Goal: Task Accomplishment & Management: Use online tool/utility

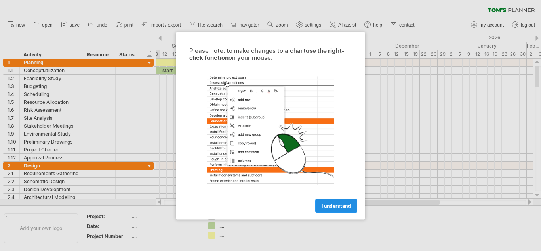
click at [338, 202] on link "I understand" at bounding box center [336, 205] width 42 height 14
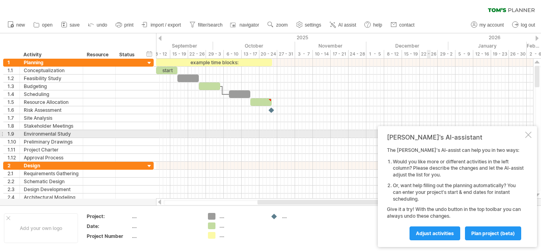
click at [527, 132] on div at bounding box center [528, 135] width 6 height 6
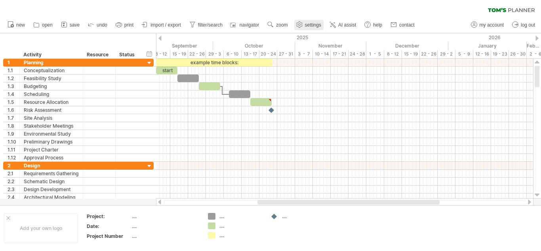
click at [303, 22] on use at bounding box center [300, 25] width 8 height 8
select select "*"
select select "**"
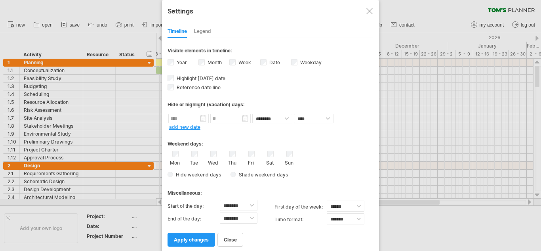
click at [366, 10] on div at bounding box center [369, 11] width 6 height 6
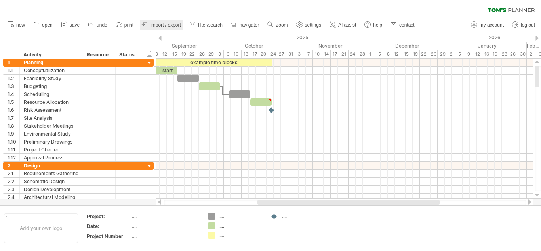
click at [163, 28] on link "import / export" at bounding box center [162, 25] width 44 height 10
click at [0, 0] on div at bounding box center [0, 0] width 0 height 0
click at [165, 23] on span "import / export" at bounding box center [166, 25] width 31 height 6
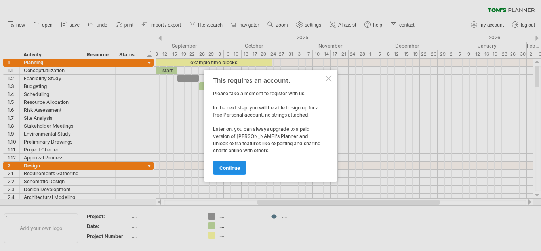
click at [231, 167] on span "continue" at bounding box center [229, 168] width 21 height 6
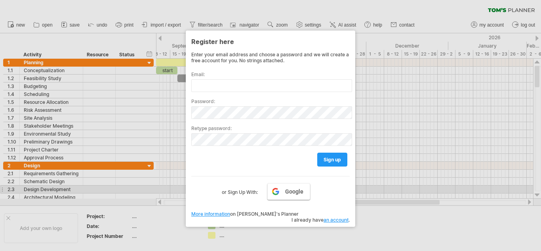
click at [296, 189] on span "Google" at bounding box center [294, 191] width 18 height 6
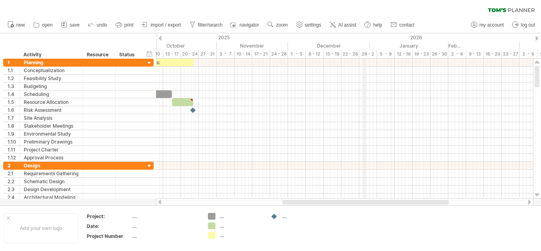
drag, startPoint x: 442, startPoint y: 36, endPoint x: 363, endPoint y: 42, distance: 79.0
click at [345, 44] on div "December" at bounding box center [329, 46] width 82 height 8
click at [324, 47] on div "December" at bounding box center [329, 46] width 82 height 8
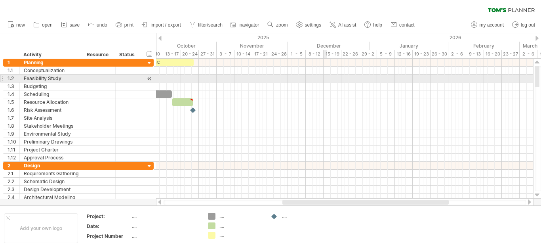
click at [326, 78] on div at bounding box center [344, 78] width 377 height 8
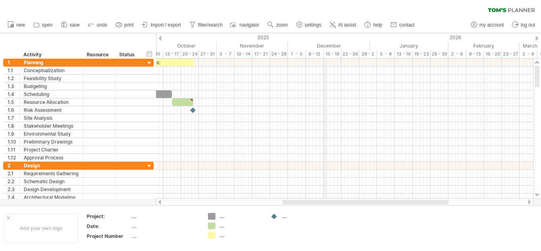
click at [325, 51] on div "15 - 19" at bounding box center [333, 54] width 18 height 8
click at [315, 47] on div "December" at bounding box center [329, 46] width 82 height 8
click at [372, 44] on div "January" at bounding box center [409, 46] width 78 height 8
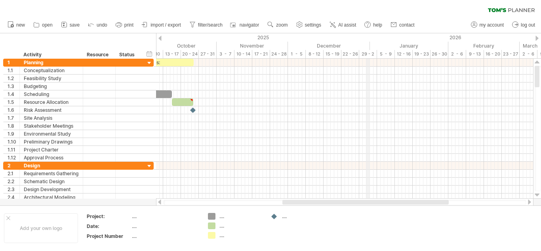
click at [368, 42] on div "December" at bounding box center [329, 46] width 82 height 8
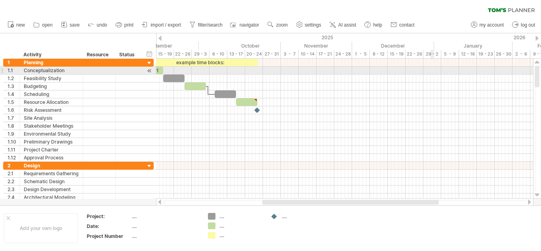
drag, startPoint x: 368, startPoint y: 44, endPoint x: 373, endPoint y: 55, distance: 12.8
click at [449, 72] on div "Trying to reach [DOMAIN_NAME] Connected again... 0% clear filter new 1" at bounding box center [270, 125] width 541 height 251
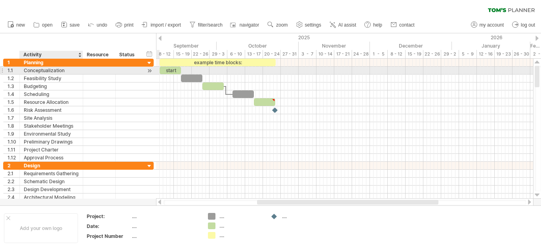
click at [52, 72] on div "Conceptualization" at bounding box center [51, 71] width 55 height 8
click at [57, 72] on div "Conceptualization" at bounding box center [51, 71] width 55 height 8
